Goal: Information Seeking & Learning: Learn about a topic

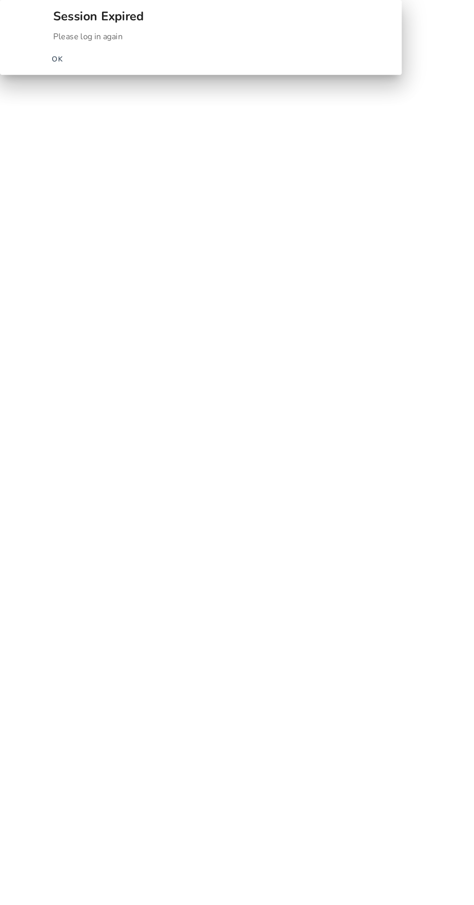
click at [60, 61] on span "OK" at bounding box center [54, 56] width 11 height 10
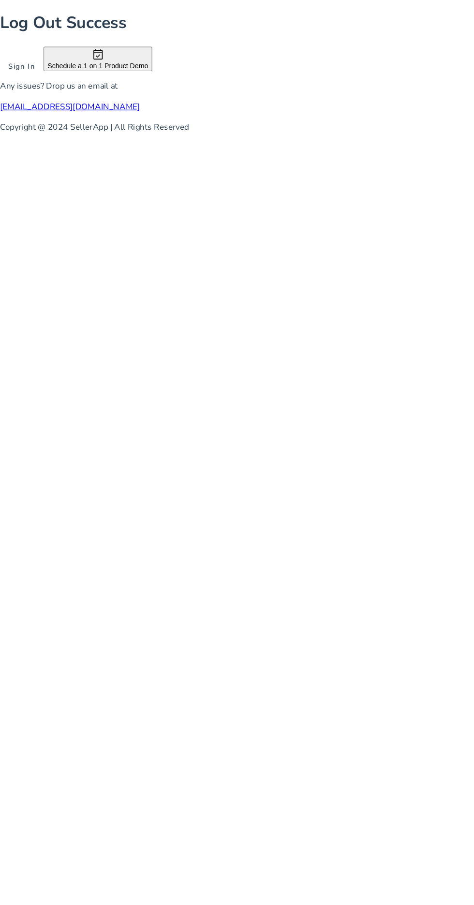
click at [41, 74] on span at bounding box center [20, 62] width 41 height 23
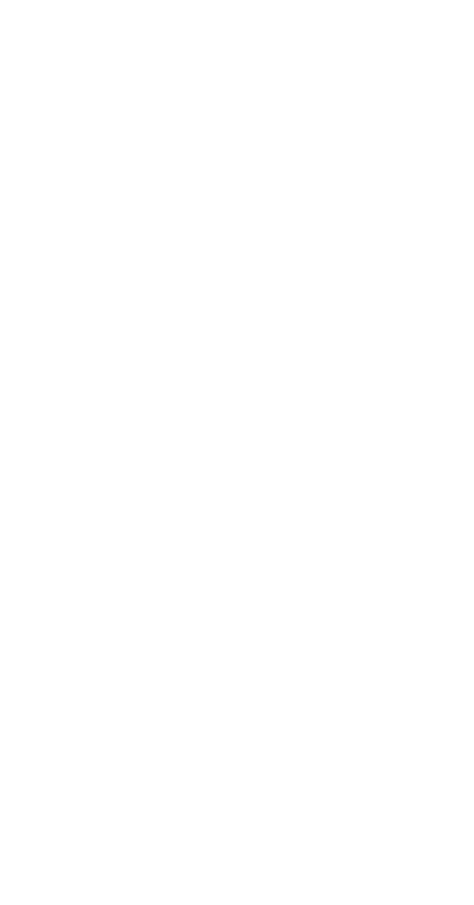
click at [101, 126] on input at bounding box center [57, 121] width 87 height 11
type input "**********"
click button "Login" at bounding box center [17, 155] width 35 height 10
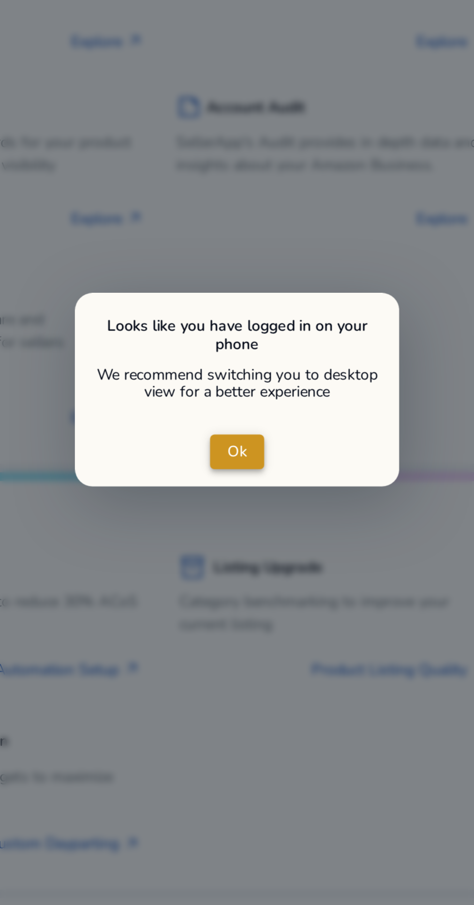
click at [232, 455] on span "close dialog" at bounding box center [237, 450] width 24 height 23
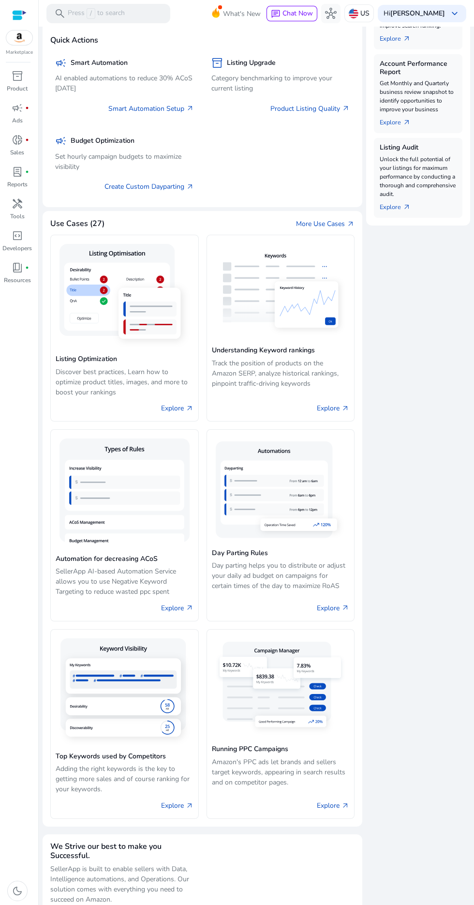
scroll to position [446, 0]
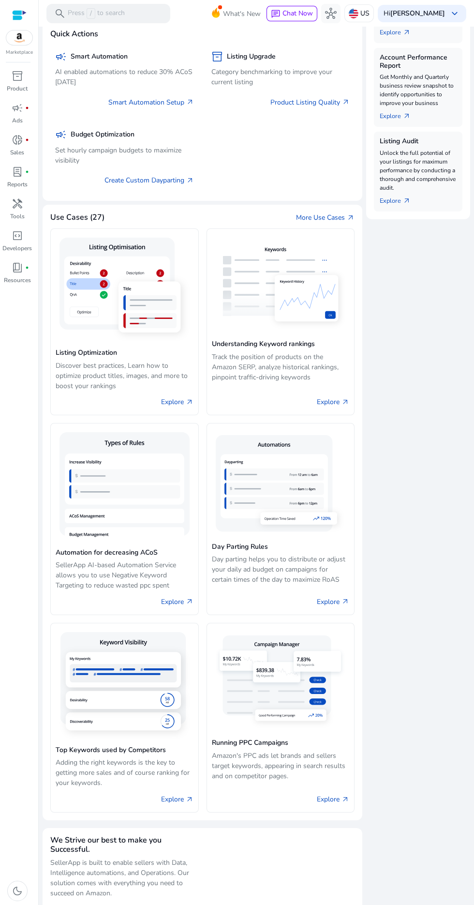
click at [129, 643] on img at bounding box center [125, 685] width 138 height 115
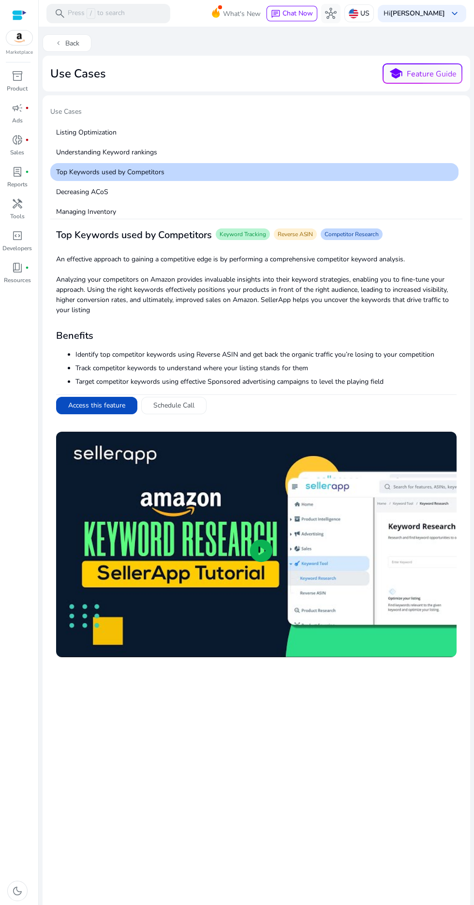
click at [242, 236] on span "Keyword Tracking" at bounding box center [243, 234] width 46 height 8
click at [281, 72] on div "Use Cases school Feature Guide" at bounding box center [256, 73] width 412 height 20
click at [73, 43] on button "chevron_left Back" at bounding box center [67, 42] width 49 height 17
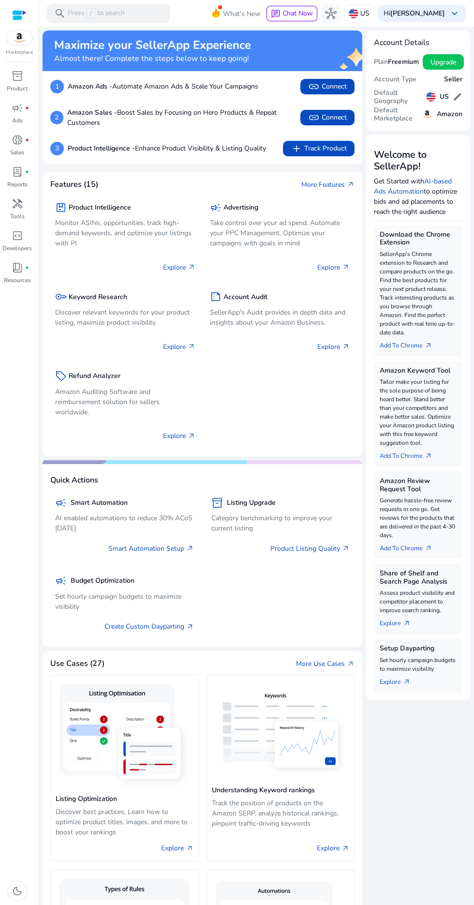
click at [110, 311] on p "Discover relevant keywords for your product listing, maximize product visibility" at bounding box center [125, 317] width 140 height 20
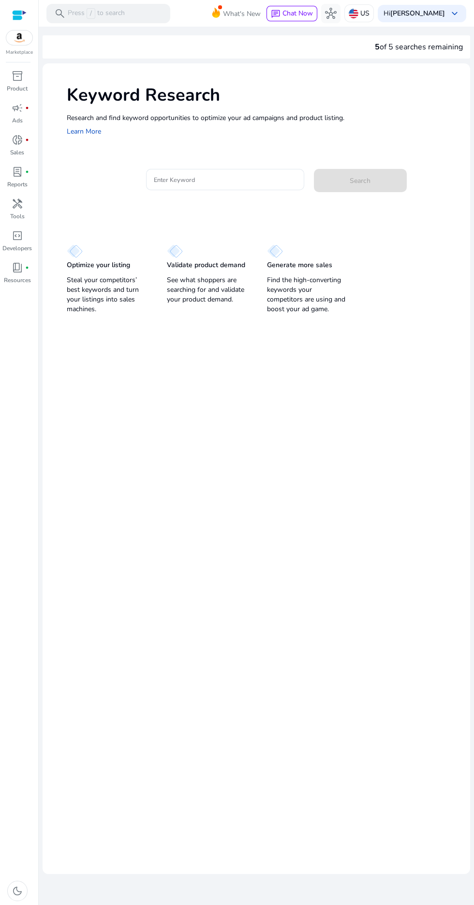
click at [212, 179] on input "Enter Keyword" at bounding box center [225, 179] width 143 height 11
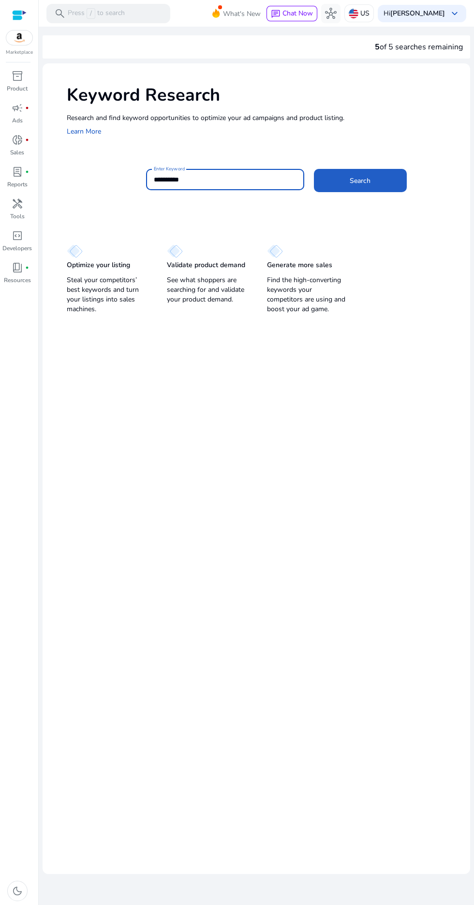
click at [366, 189] on span at bounding box center [360, 180] width 93 height 23
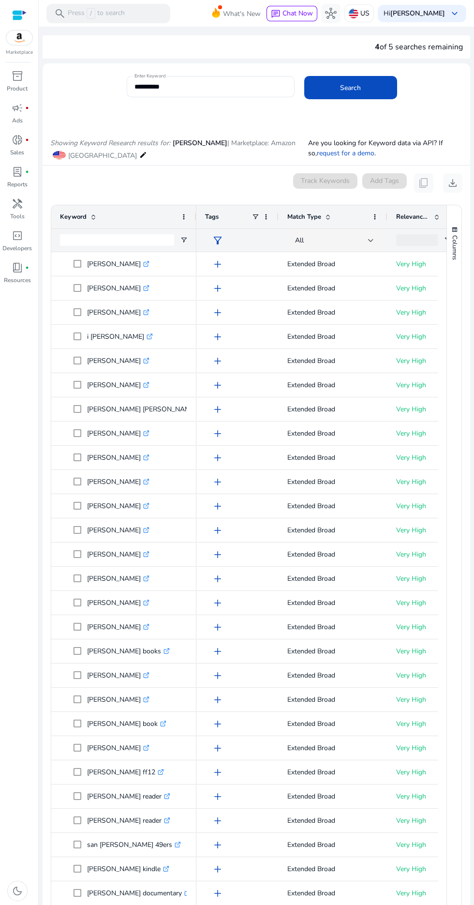
click at [207, 87] on input "**********" at bounding box center [211, 86] width 152 height 11
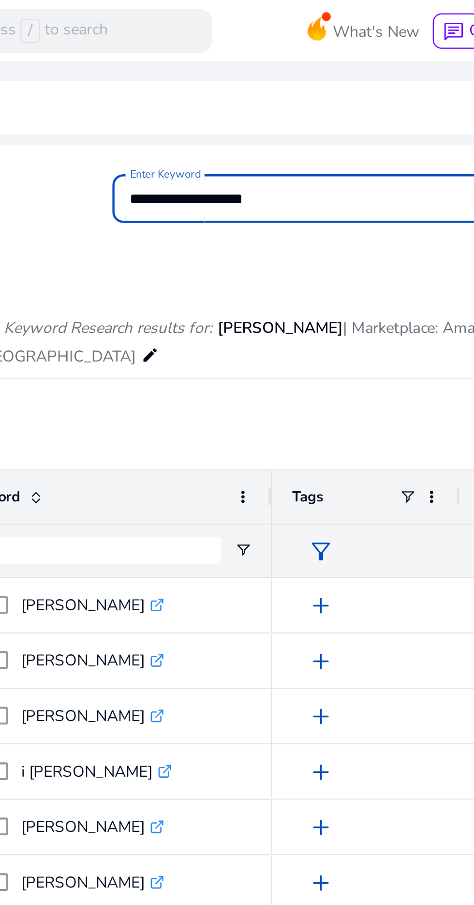
type input "**********"
click at [304, 76] on button "Search" at bounding box center [350, 87] width 93 height 23
